Goal: Find specific page/section: Find specific page/section

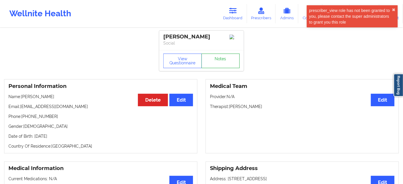
click at [228, 59] on link "Notes" at bounding box center [220, 61] width 38 height 15
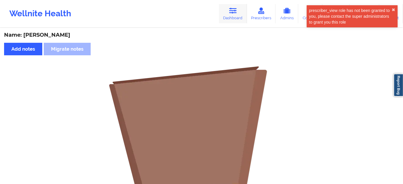
click at [224, 11] on link "Dashboard" at bounding box center [233, 13] width 28 height 19
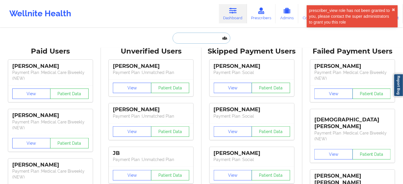
click at [184, 37] on input "text" at bounding box center [201, 38] width 58 height 11
paste input "[PHONE_NUMBER]"
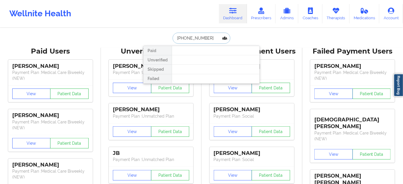
paste input "[EMAIL_ADDRESS][DOMAIN_NAME]"
type input "[EMAIL_ADDRESS][DOMAIN_NAME]"
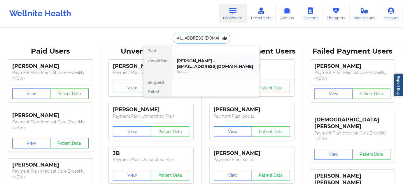
click at [199, 66] on div "[PERSON_NAME] - [EMAIL_ADDRESS][DOMAIN_NAME]" at bounding box center [216, 63] width 78 height 11
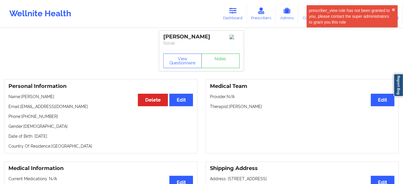
click at [193, 34] on div "[PERSON_NAME]" at bounding box center [201, 37] width 76 height 7
copy div "[PERSON_NAME]"
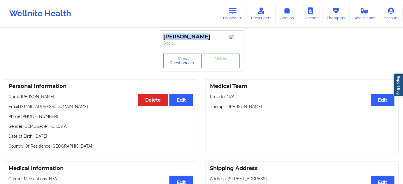
drag, startPoint x: 163, startPoint y: 36, endPoint x: 178, endPoint y: 25, distance: 18.5
click at [205, 36] on div "[PERSON_NAME]" at bounding box center [201, 37] width 76 height 7
copy div "[PERSON_NAME]"
